Goal: Task Accomplishment & Management: Complete application form

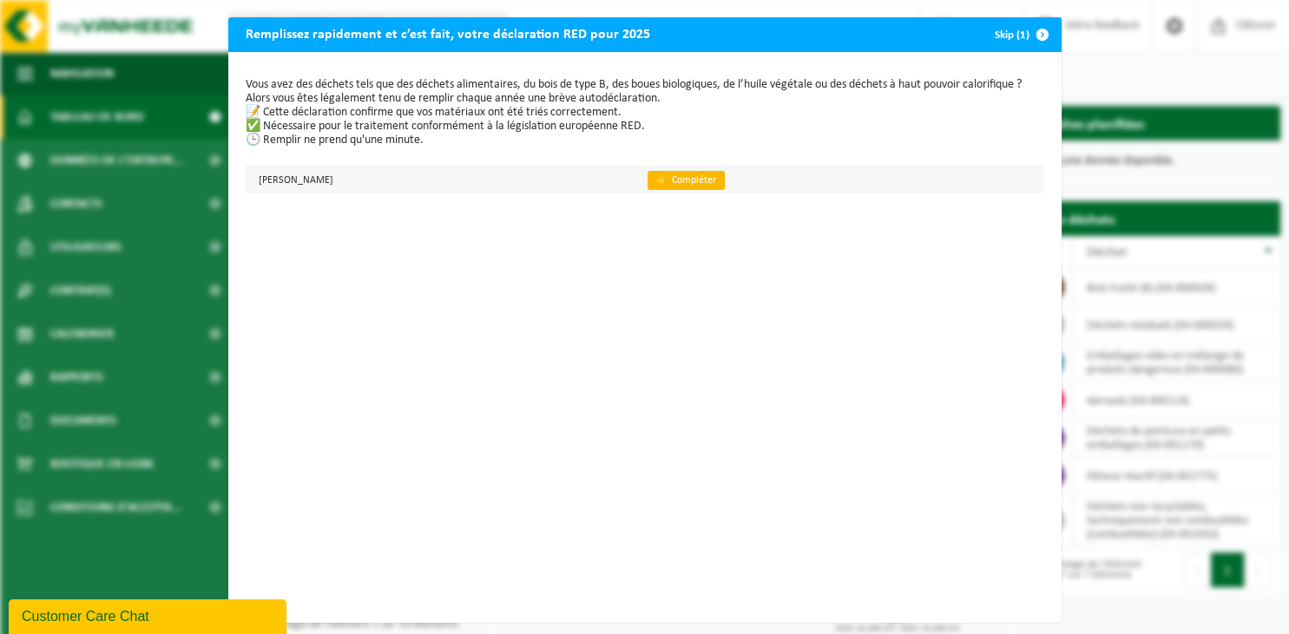
click at [693, 182] on link "👉 Compléter" at bounding box center [685, 180] width 77 height 19
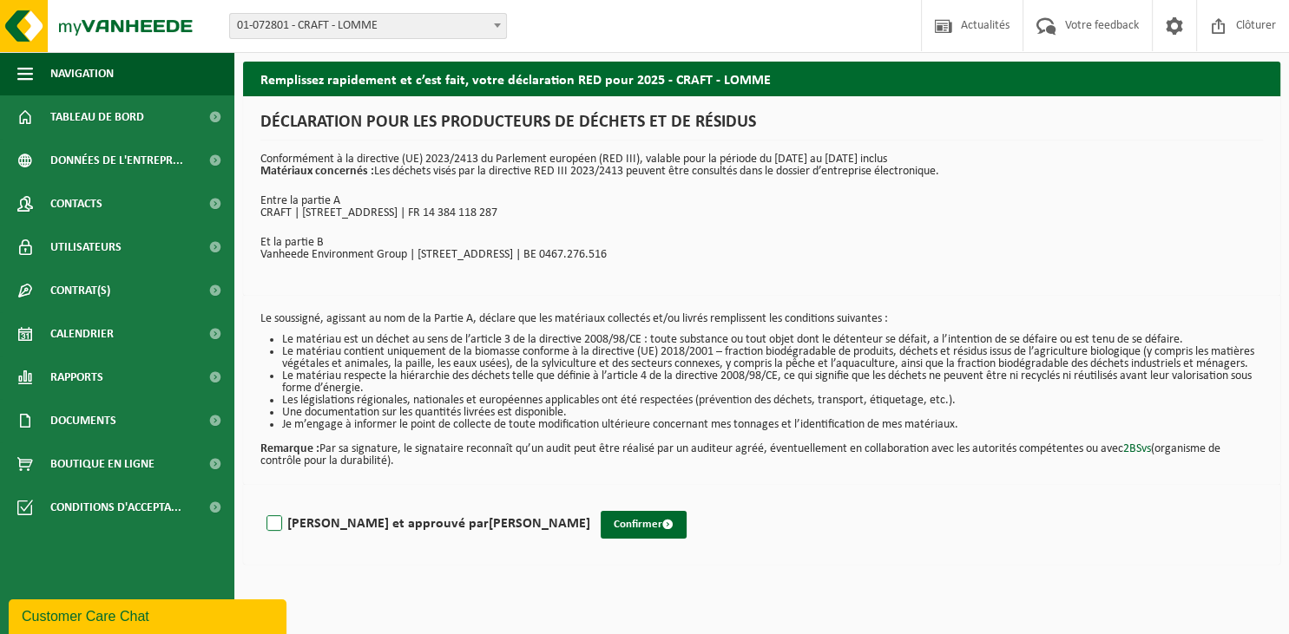
click at [278, 536] on label "[PERSON_NAME] et approuvé par [PERSON_NAME]" at bounding box center [426, 524] width 327 height 26
click at [590, 502] on input "[PERSON_NAME] et approuvé par [PERSON_NAME]" at bounding box center [590, 502] width 1 height 1
checkbox input "true"
click at [601, 539] on button "Confirmer" at bounding box center [644, 525] width 86 height 28
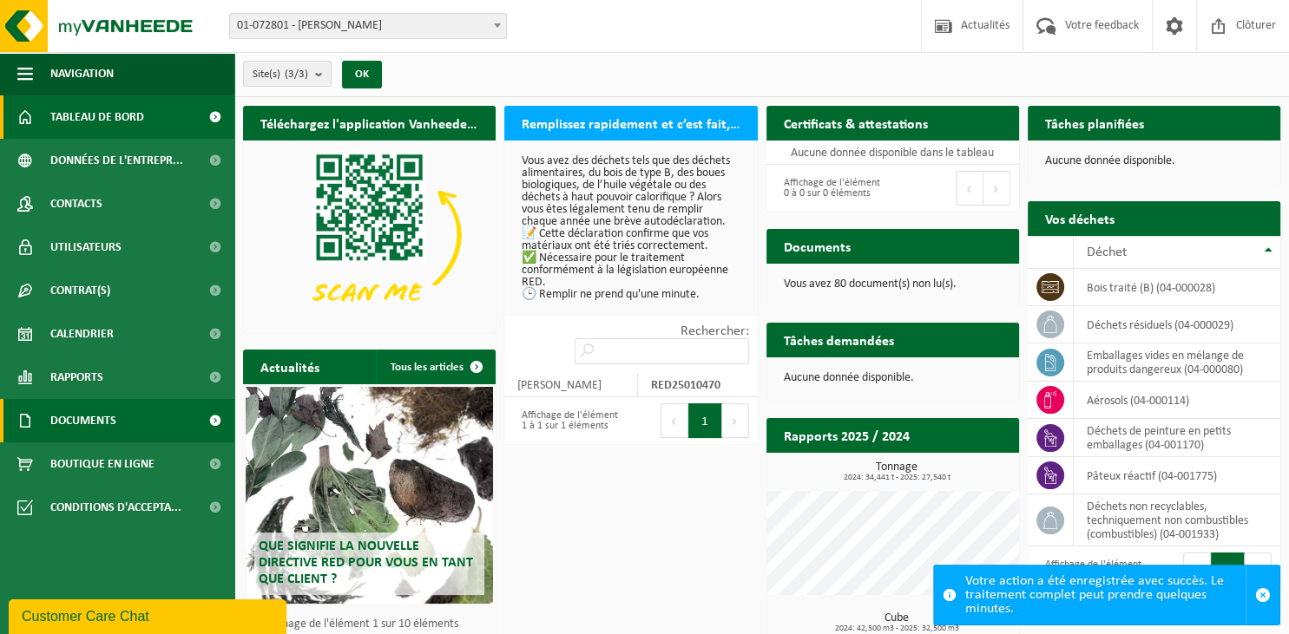
click at [116, 418] on span "Documents" at bounding box center [83, 420] width 66 height 43
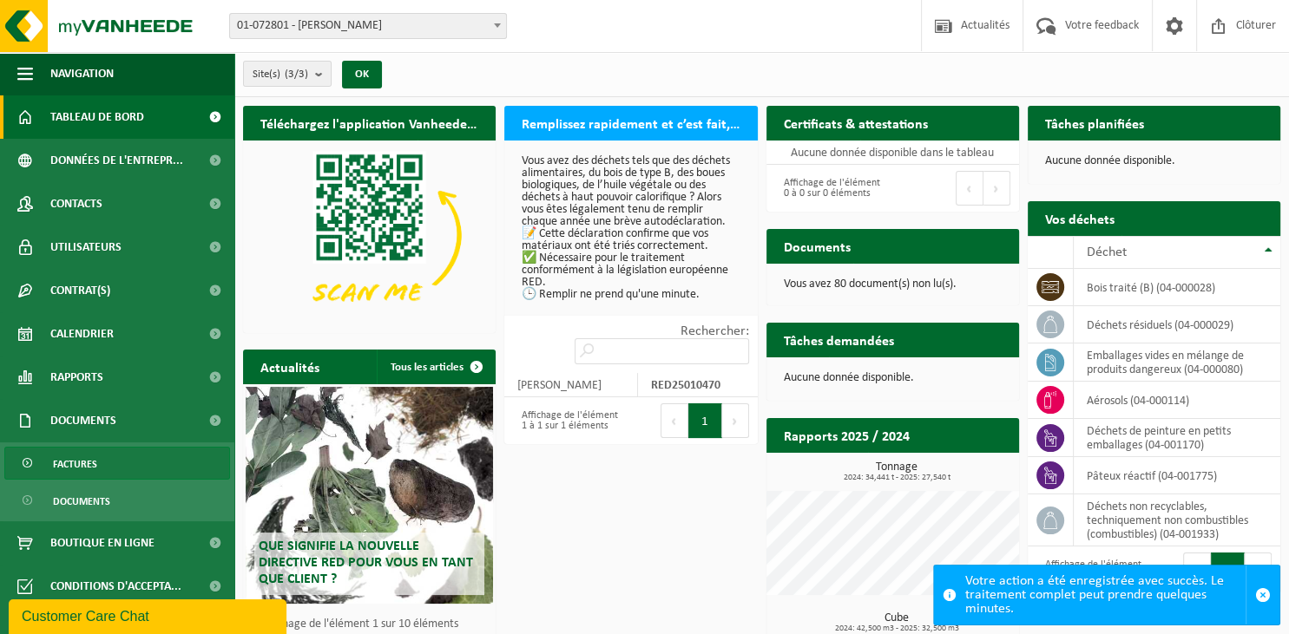
click at [148, 467] on link "Factures" at bounding box center [117, 463] width 226 height 33
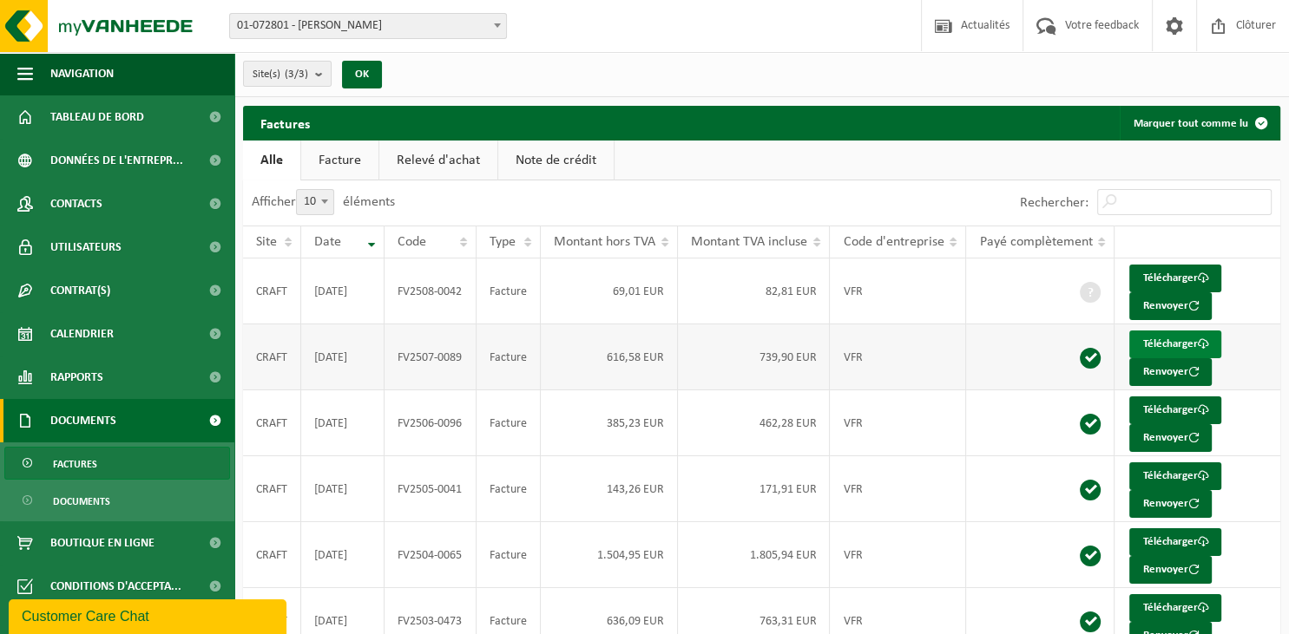
click at [1165, 345] on link "Télécharger" at bounding box center [1175, 345] width 92 height 28
